Goal: Information Seeking & Learning: Find specific fact

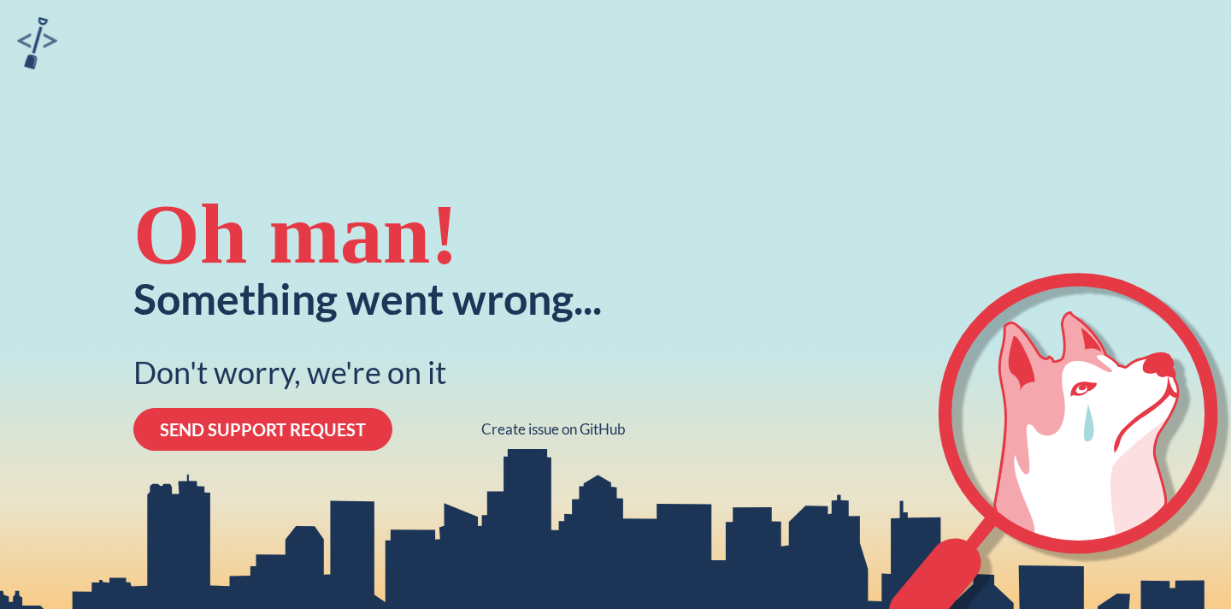
click at [302, 436] on button "SEND SUPPORT REQUEST" at bounding box center [262, 429] width 259 height 43
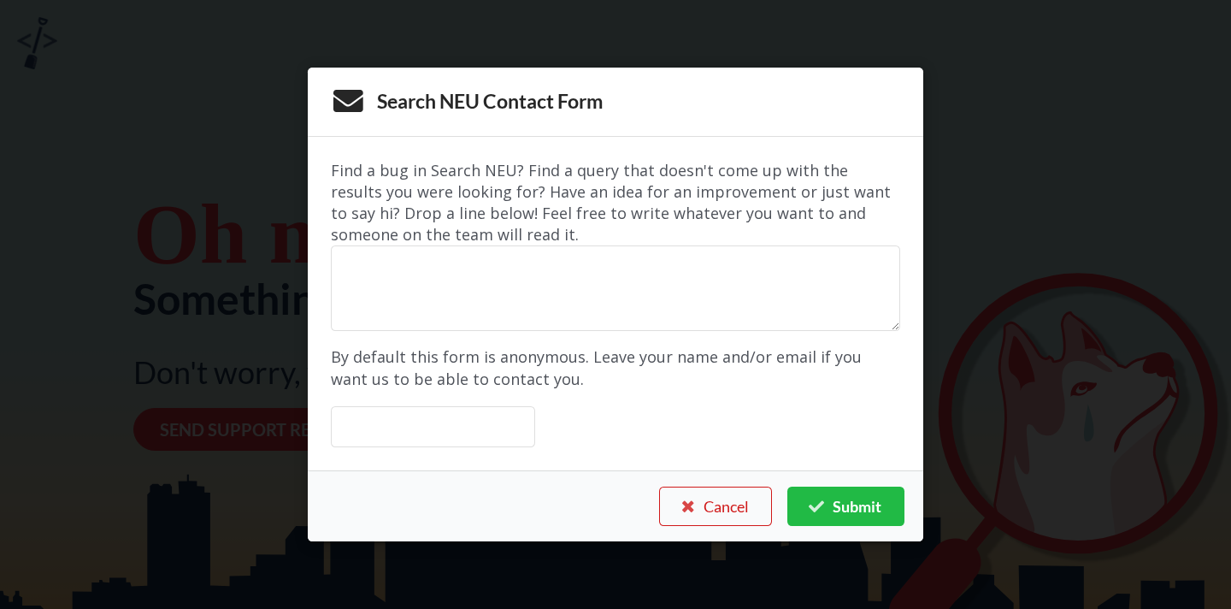
click at [742, 515] on button "Cancel" at bounding box center [715, 506] width 113 height 39
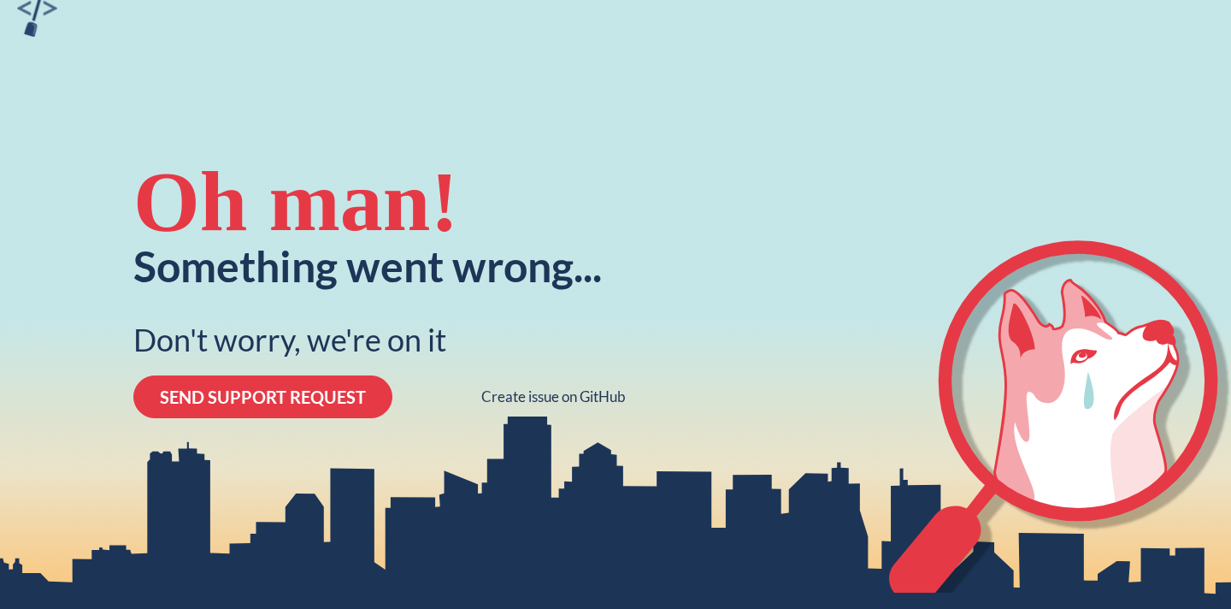
scroll to position [32, 0]
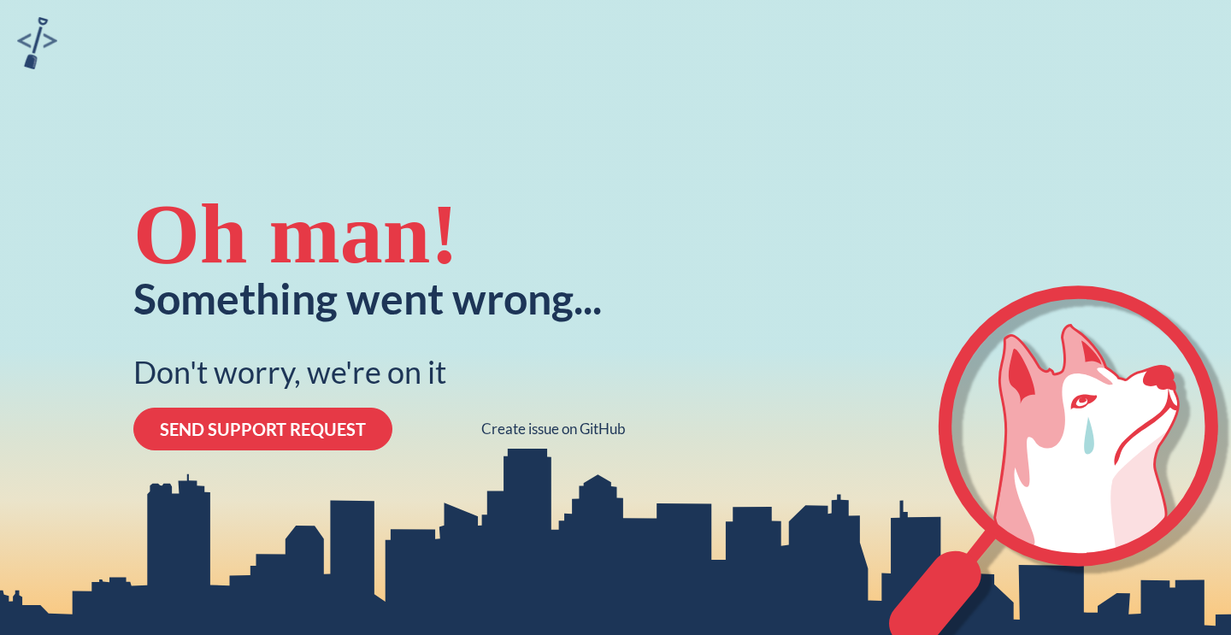
scroll to position [6, 0]
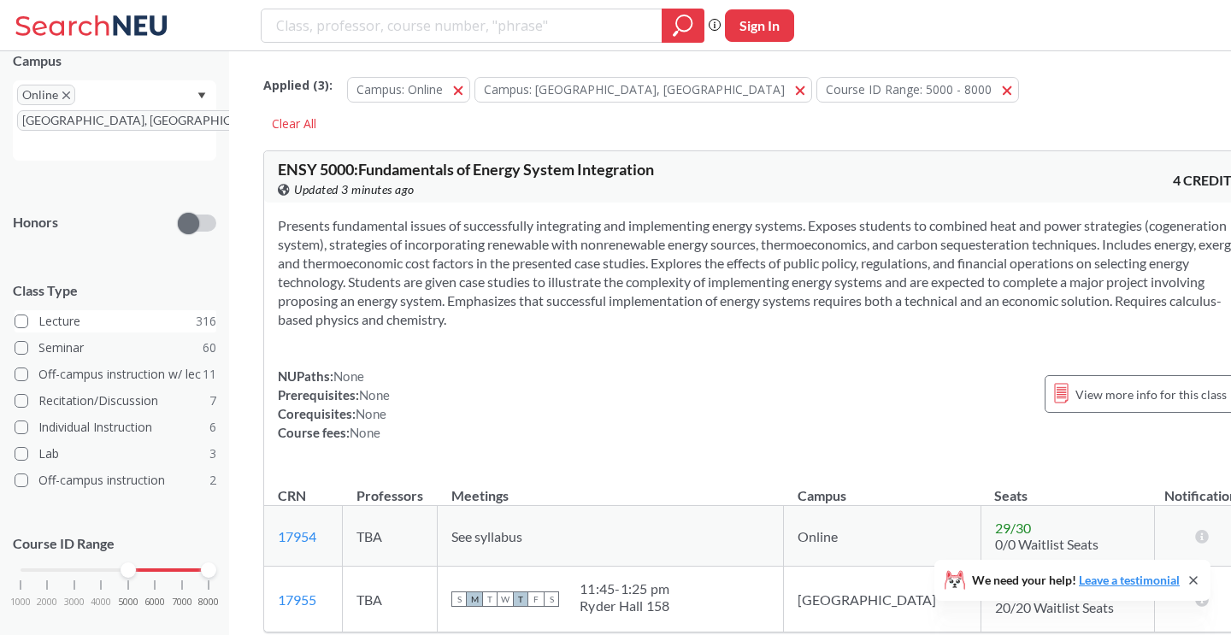
scroll to position [9, 0]
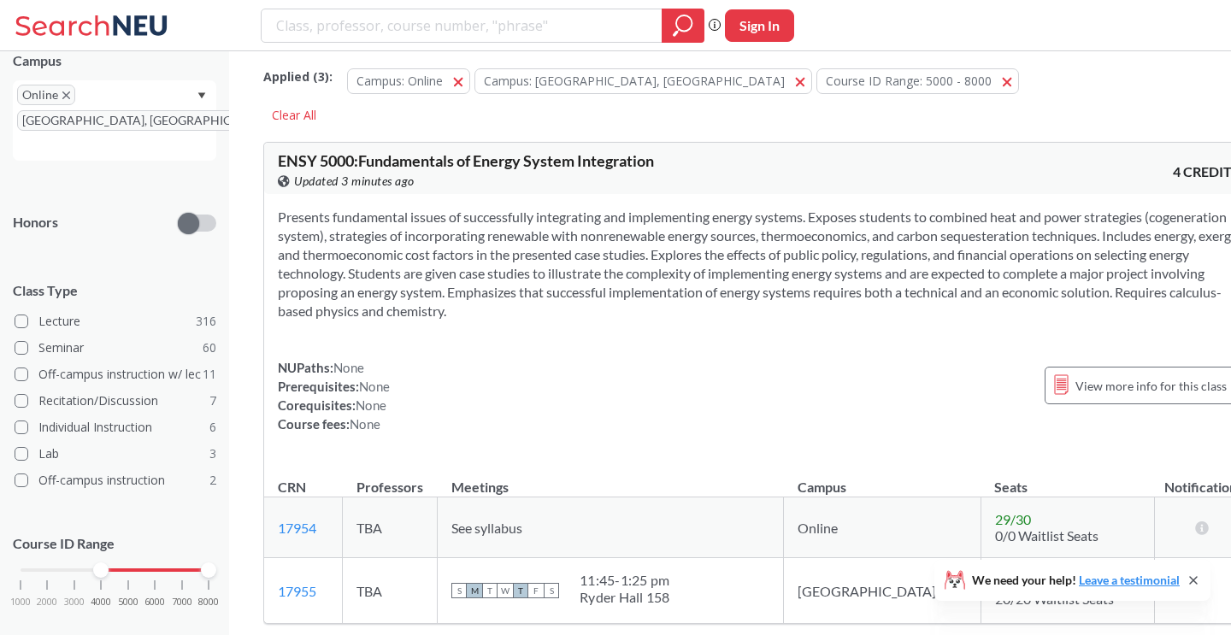
drag, startPoint x: 128, startPoint y: 544, endPoint x: 103, endPoint y: 548, distance: 26.0
click at [103, 563] on div at bounding box center [100, 570] width 15 height 15
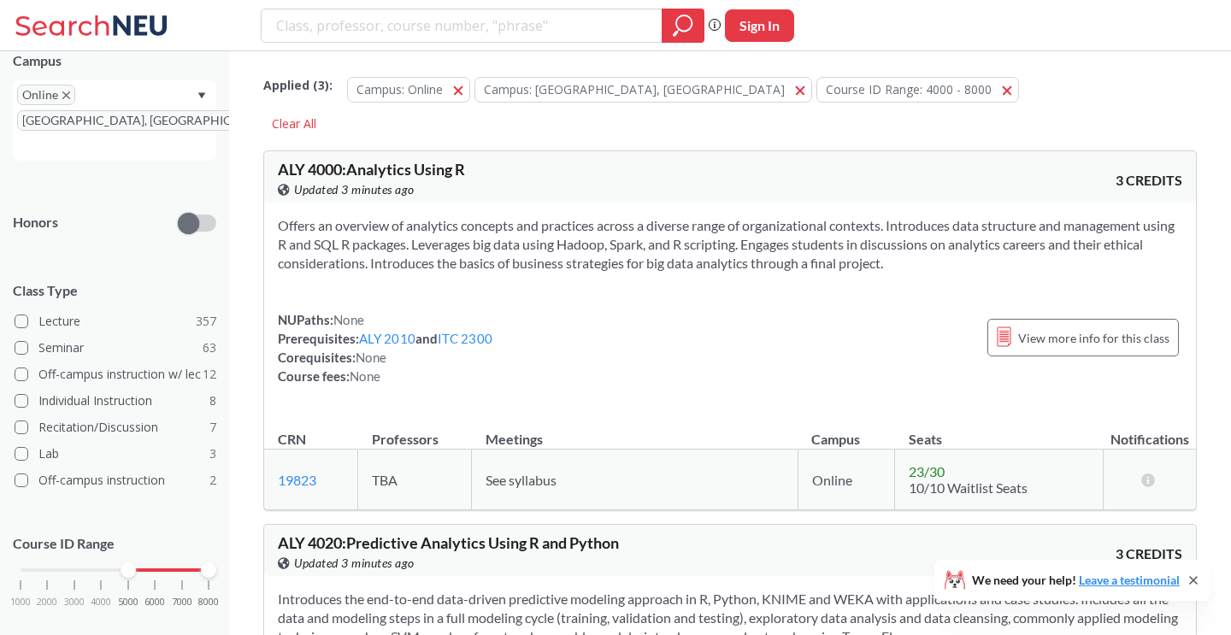
drag, startPoint x: 106, startPoint y: 542, endPoint x: 127, endPoint y: 542, distance: 21.4
click at [127, 563] on div at bounding box center [128, 570] width 15 height 15
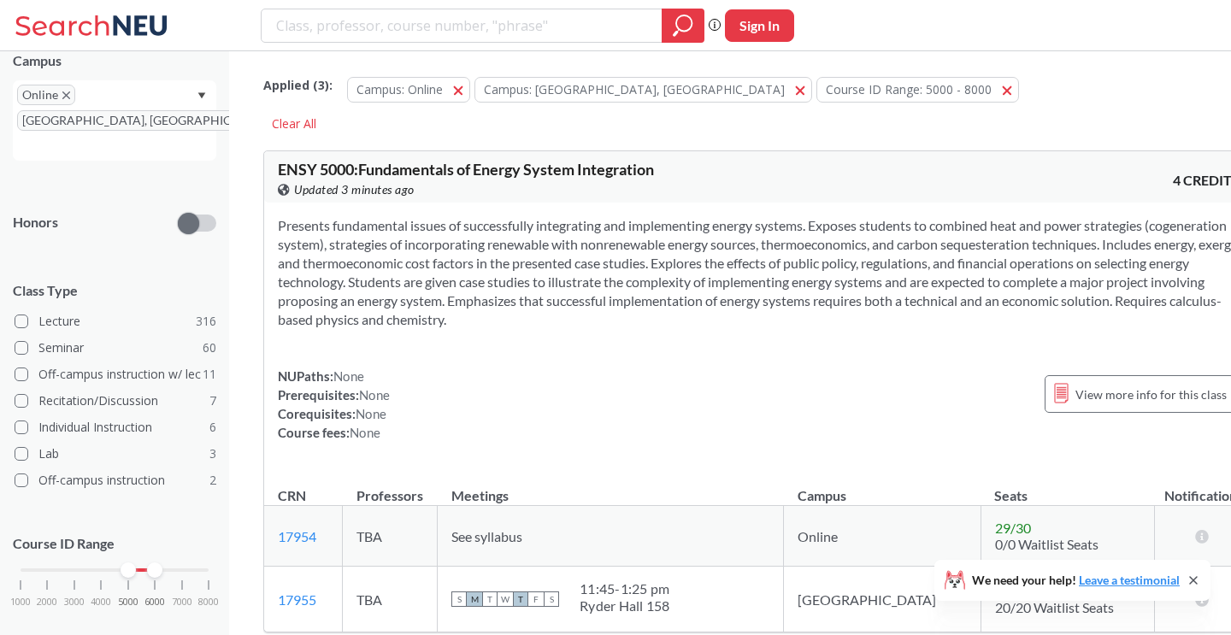
drag, startPoint x: 209, startPoint y: 543, endPoint x: 168, endPoint y: 544, distance: 41.9
click at [168, 564] on div "1000 2000 3000 4000 5000 6000 7000 8000" at bounding box center [115, 570] width 188 height 12
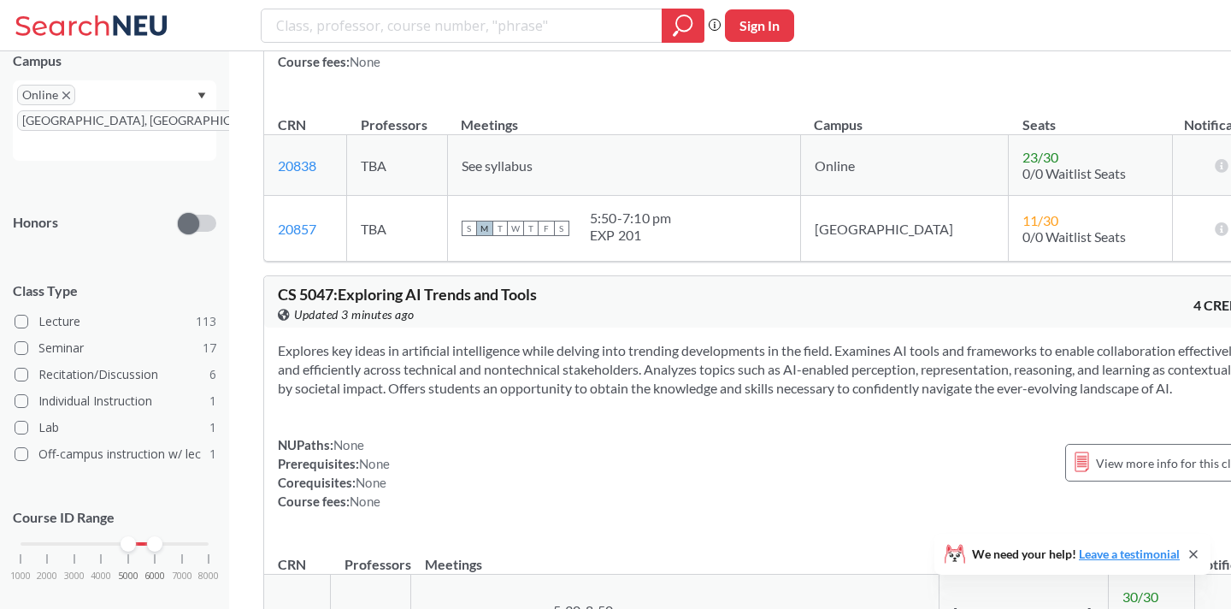
scroll to position [10441, 0]
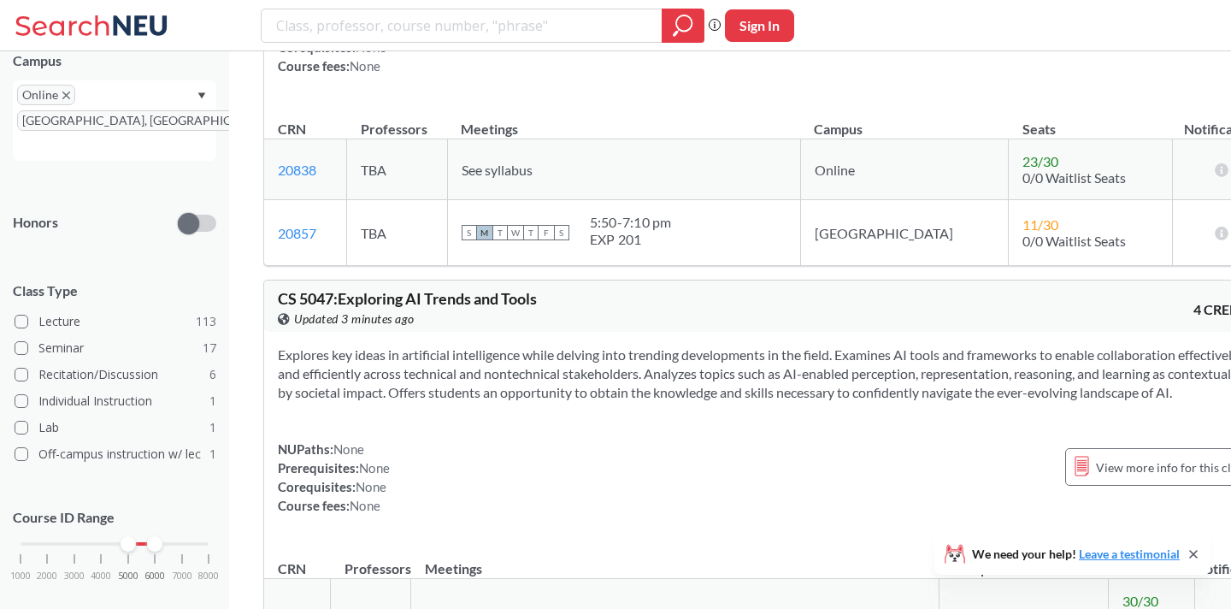
drag, startPoint x: 325, startPoint y: 409, endPoint x: 276, endPoint y: 410, distance: 48.8
copy link "21386"
